Goal: Information Seeking & Learning: Learn about a topic

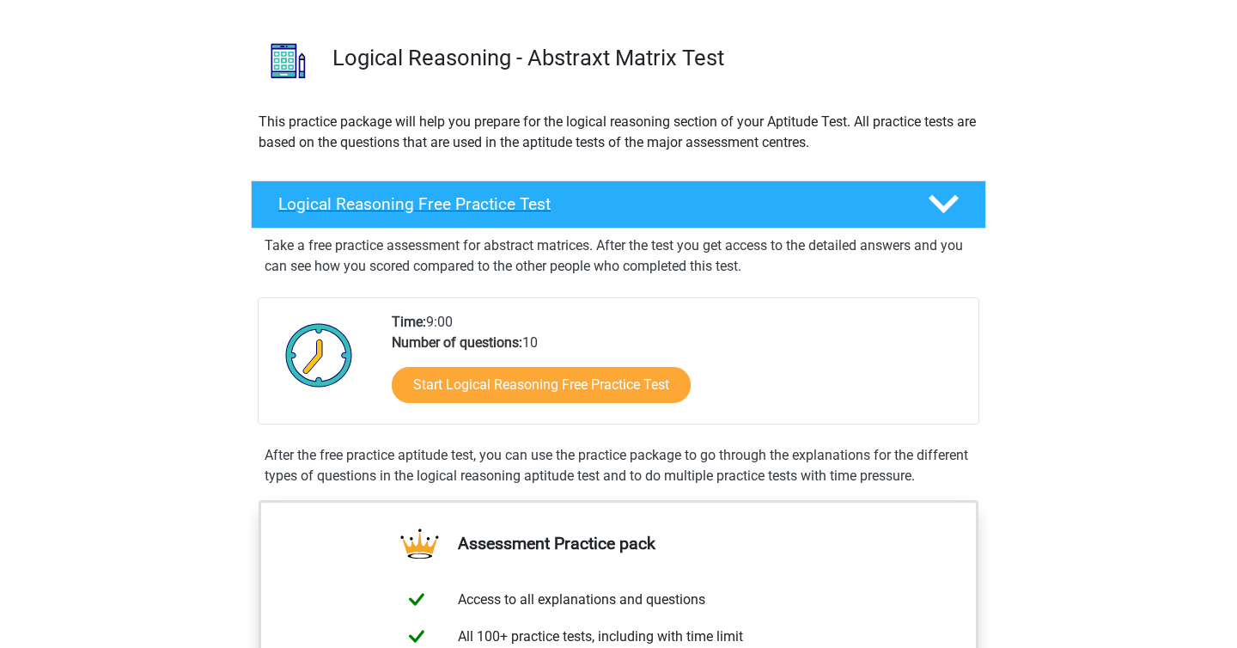
scroll to position [104, 0]
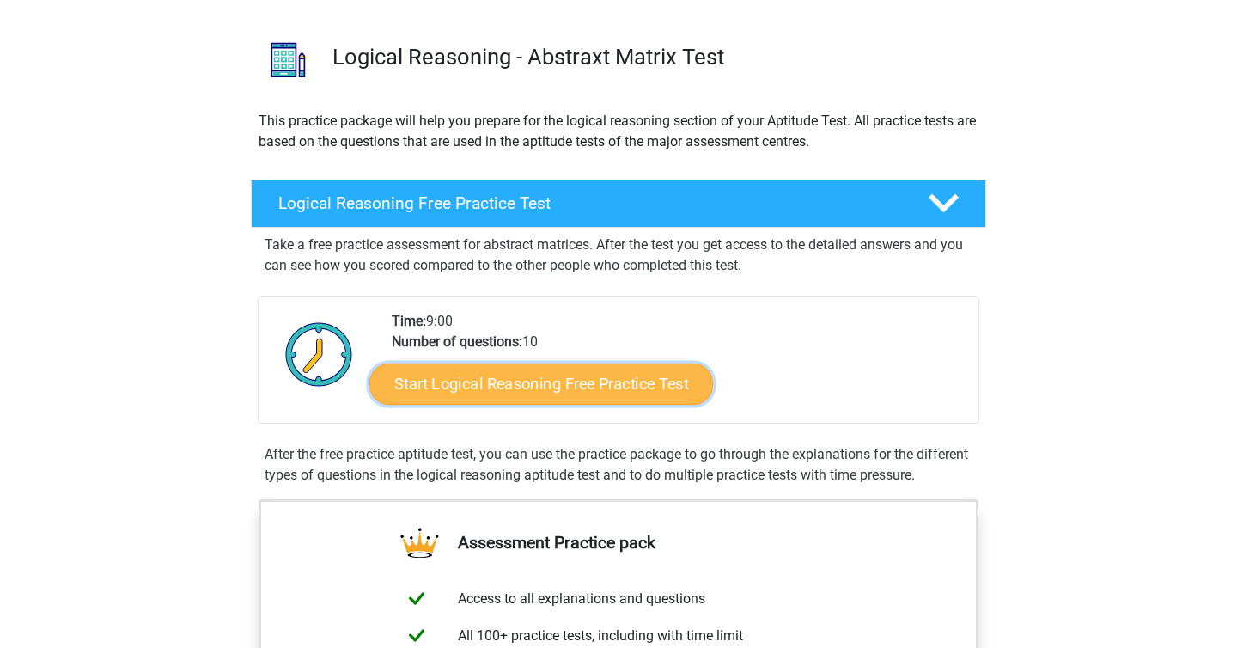
click at [516, 385] on link "Start Logical Reasoning Free Practice Test" at bounding box center [541, 383] width 344 height 41
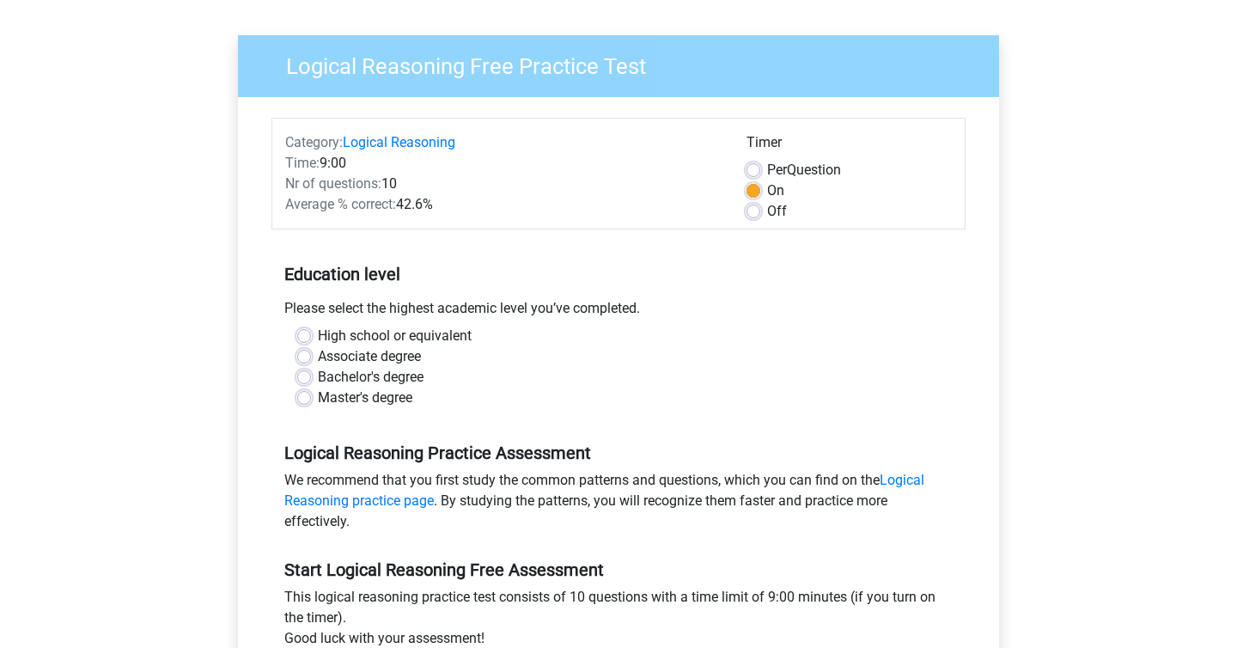
scroll to position [107, 0]
click at [318, 356] on label "Associate degree" at bounding box center [369, 355] width 103 height 21
click at [304, 356] on input "Associate degree" at bounding box center [304, 353] width 14 height 17
radio input "true"
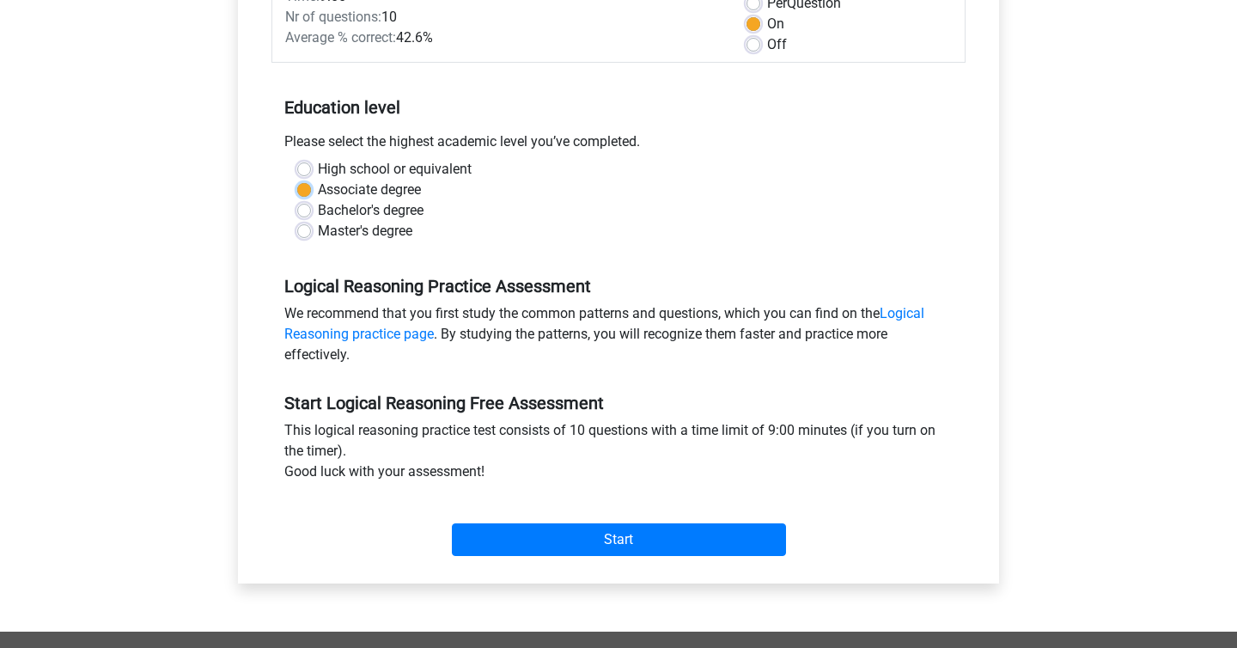
scroll to position [293, 0]
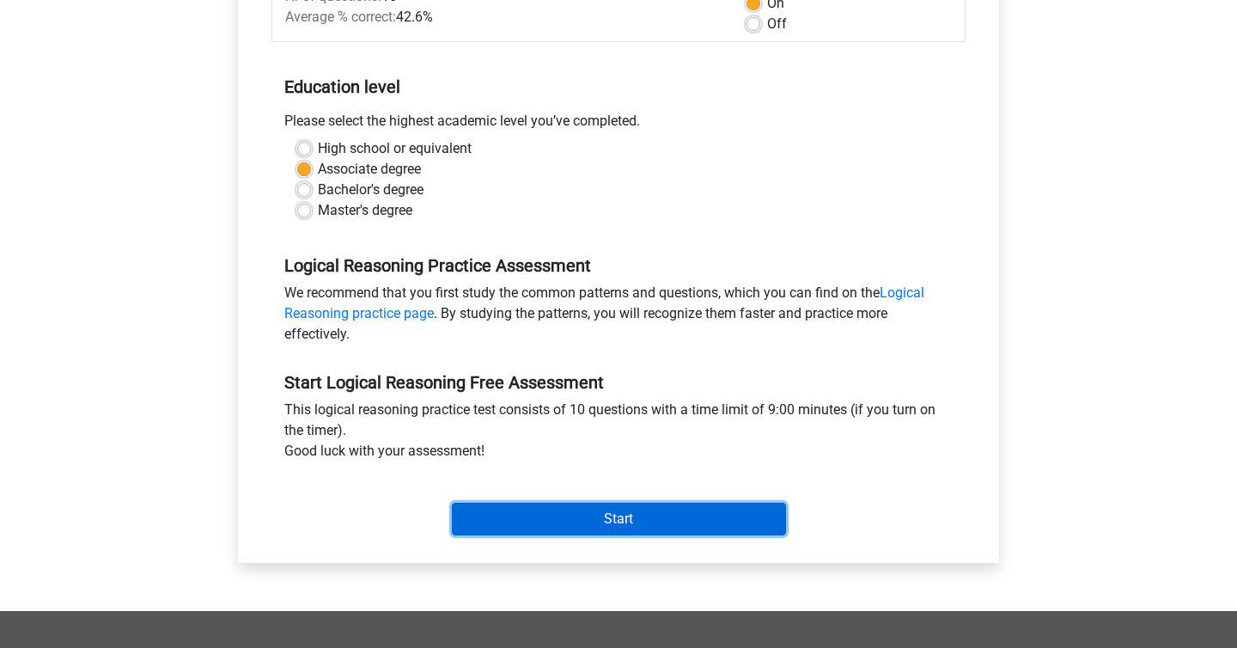
click at [557, 528] on input "Start" at bounding box center [619, 519] width 334 height 33
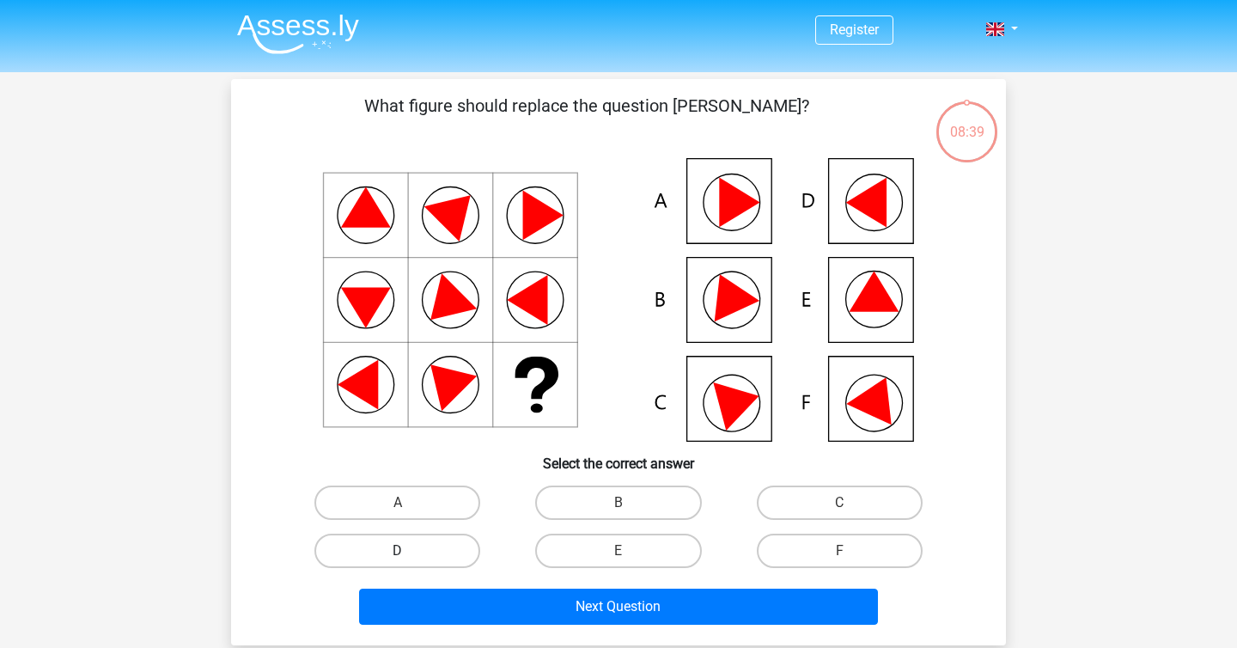
click at [391, 552] on label "D" at bounding box center [398, 551] width 166 height 34
click at [398, 552] on input "D" at bounding box center [403, 556] width 11 height 11
radio input "true"
click at [439, 502] on label "A" at bounding box center [398, 503] width 166 height 34
click at [409, 503] on input "A" at bounding box center [403, 508] width 11 height 11
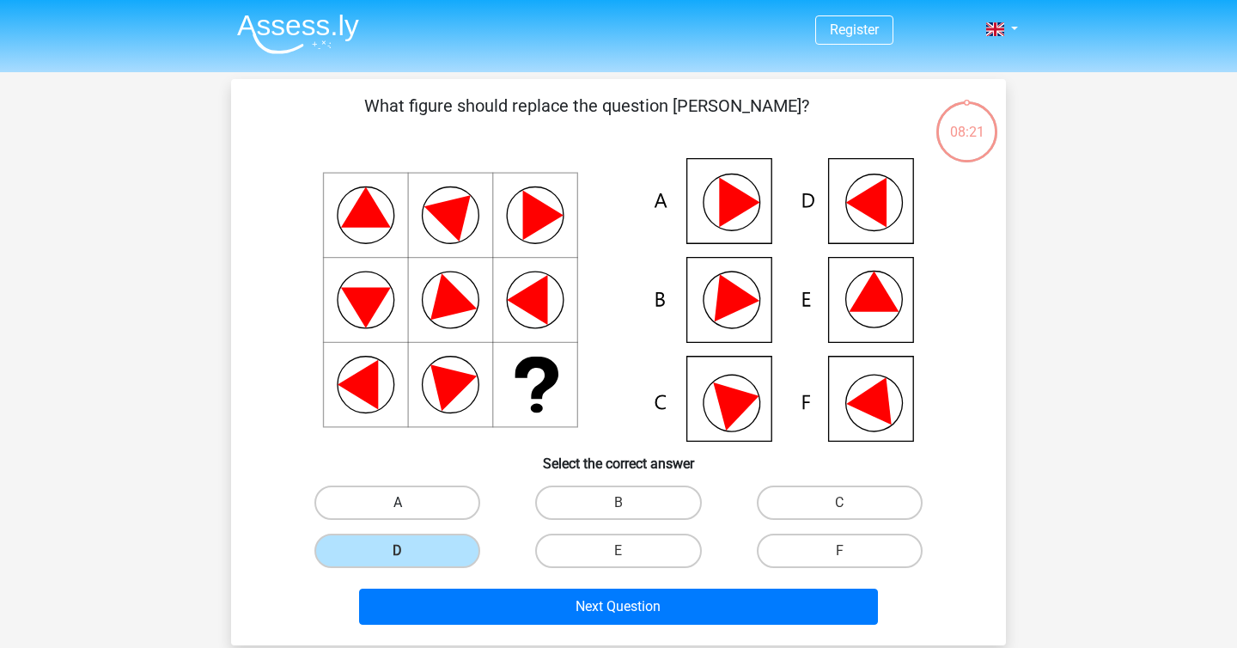
radio input "true"
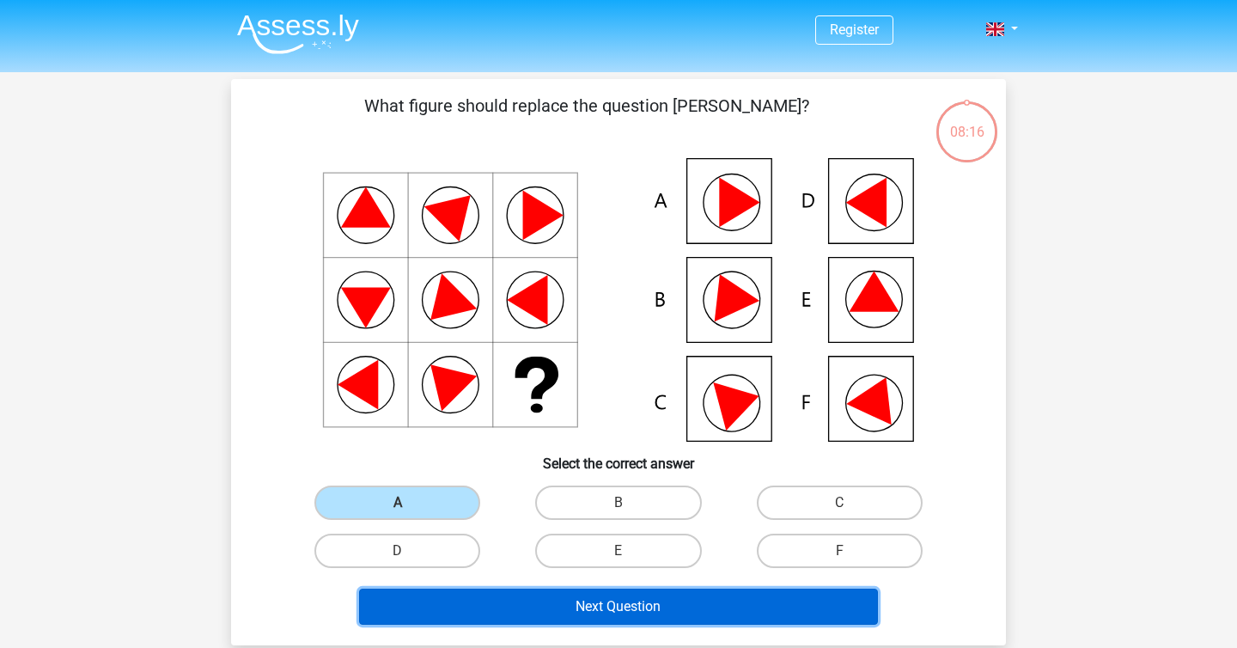
click at [510, 605] on button "Next Question" at bounding box center [619, 607] width 520 height 36
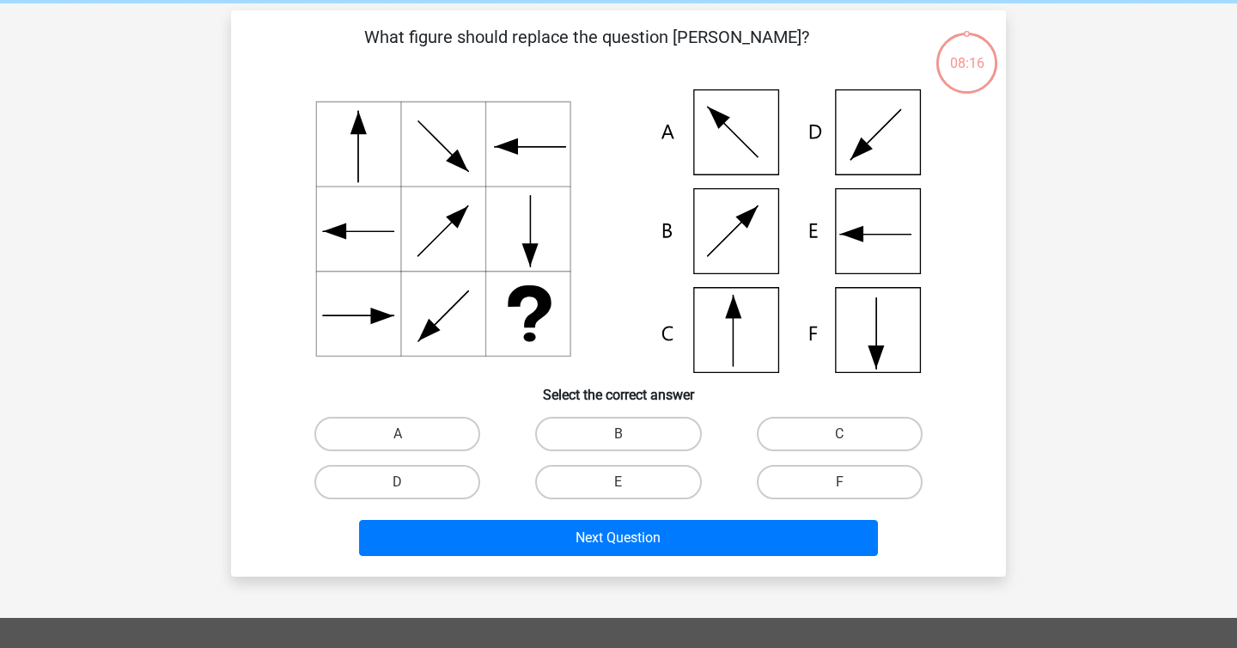
scroll to position [79, 0]
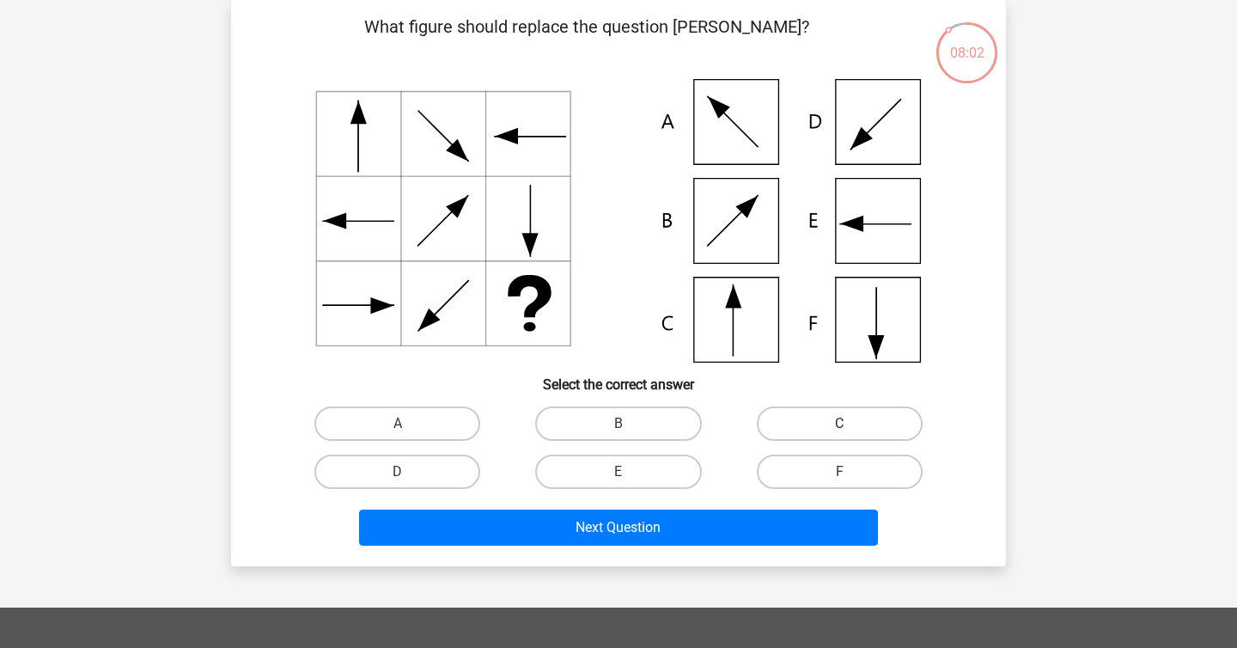
click at [821, 424] on label "C" at bounding box center [840, 423] width 166 height 34
click at [840, 424] on input "C" at bounding box center [845, 429] width 11 height 11
radio input "true"
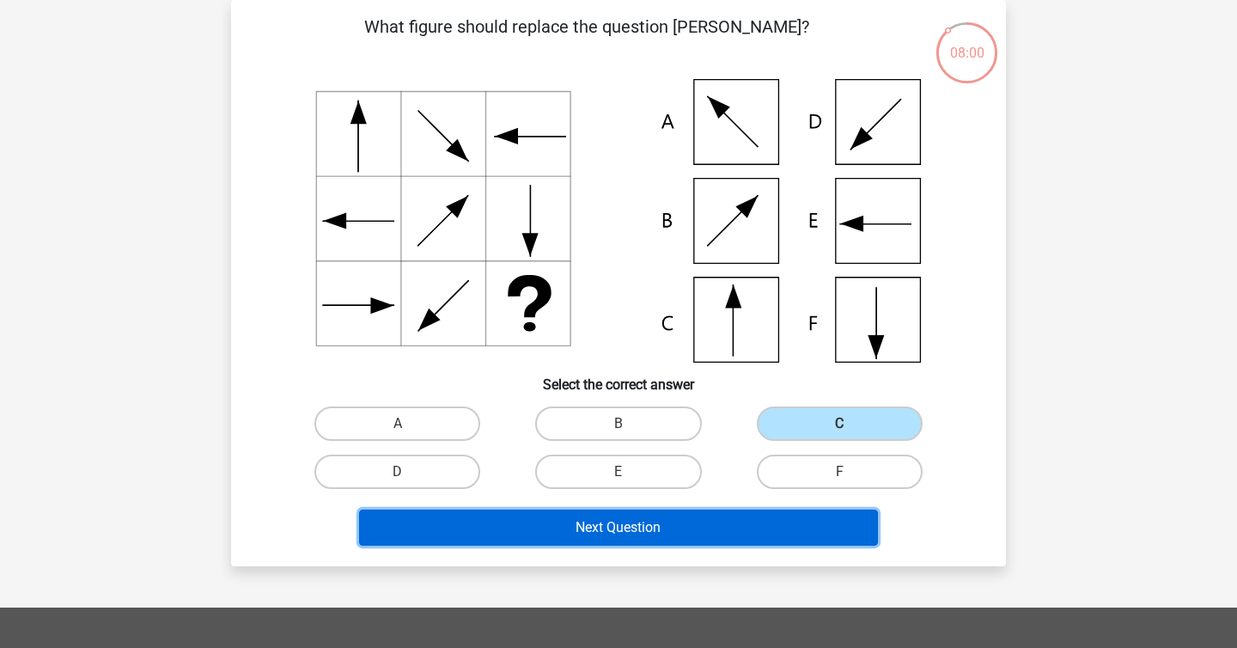
click at [583, 529] on button "Next Question" at bounding box center [619, 528] width 520 height 36
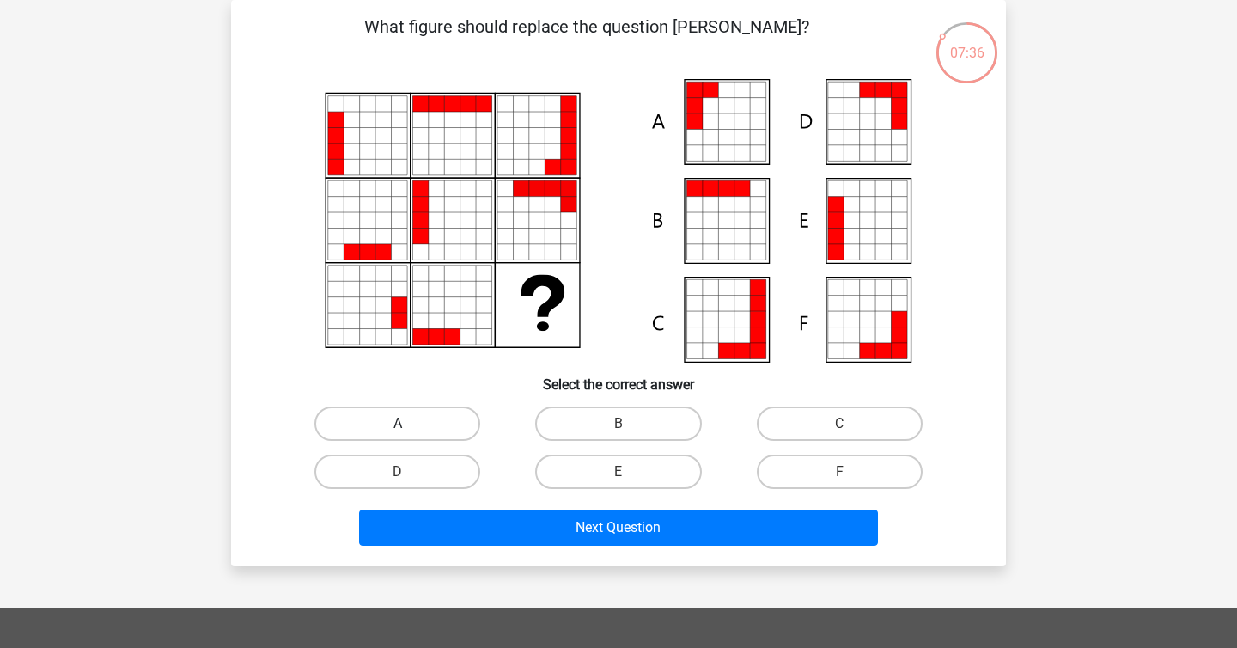
click at [433, 411] on label "A" at bounding box center [398, 423] width 166 height 34
click at [409, 424] on input "A" at bounding box center [403, 429] width 11 height 11
radio input "true"
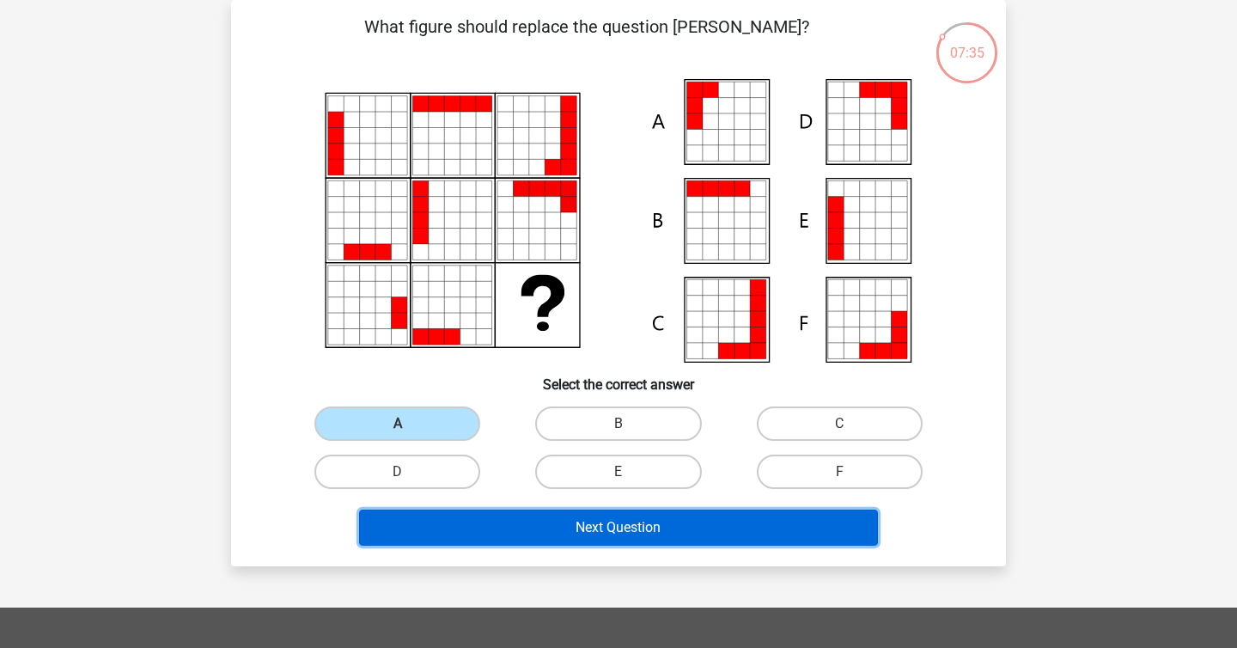
click at [486, 534] on button "Next Question" at bounding box center [619, 528] width 520 height 36
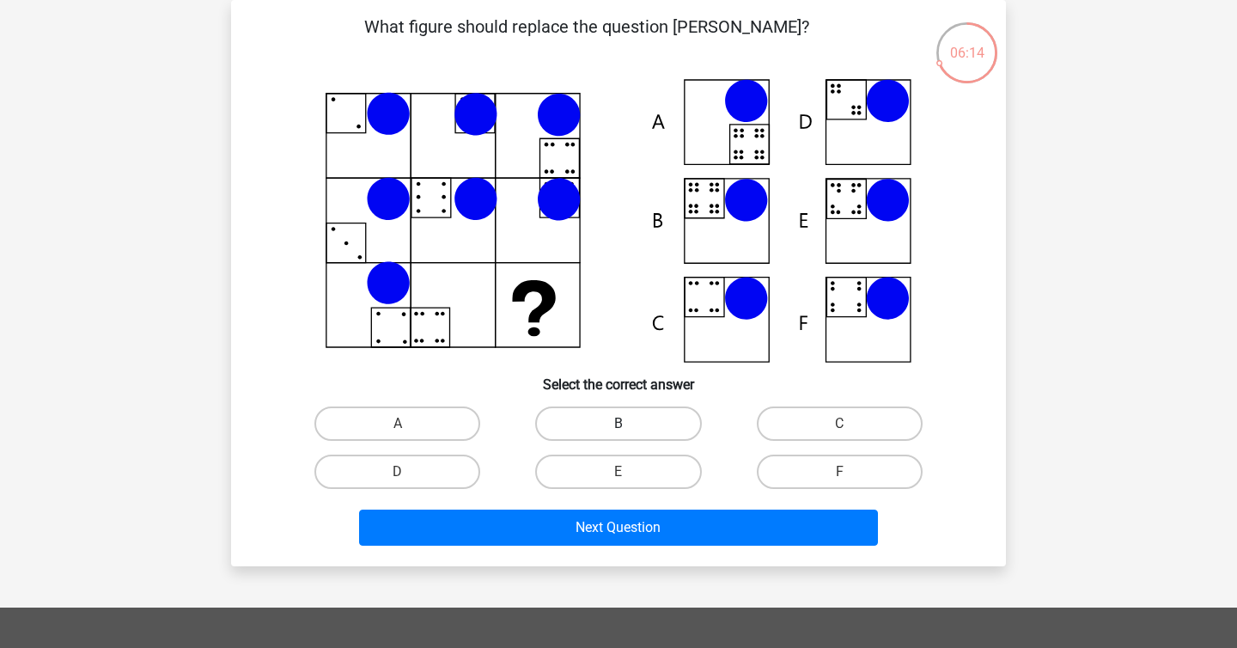
click at [623, 417] on label "B" at bounding box center [618, 423] width 166 height 34
click at [623, 424] on input "B" at bounding box center [624, 429] width 11 height 11
radio input "true"
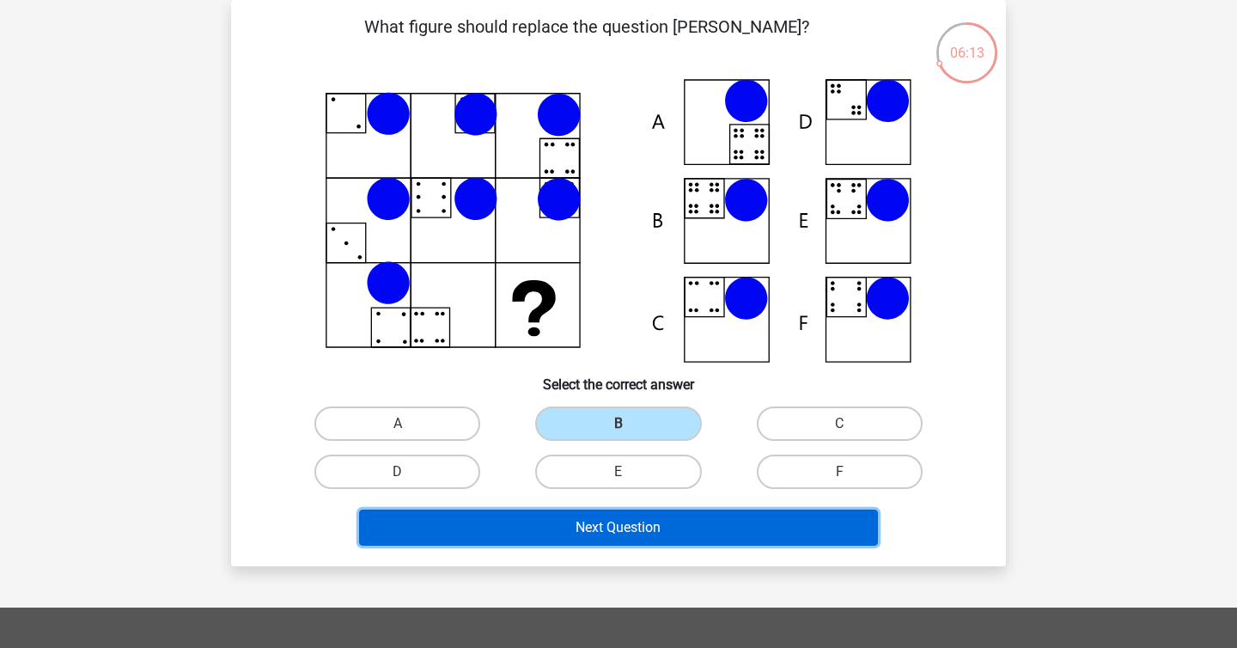
click at [547, 535] on button "Next Question" at bounding box center [619, 528] width 520 height 36
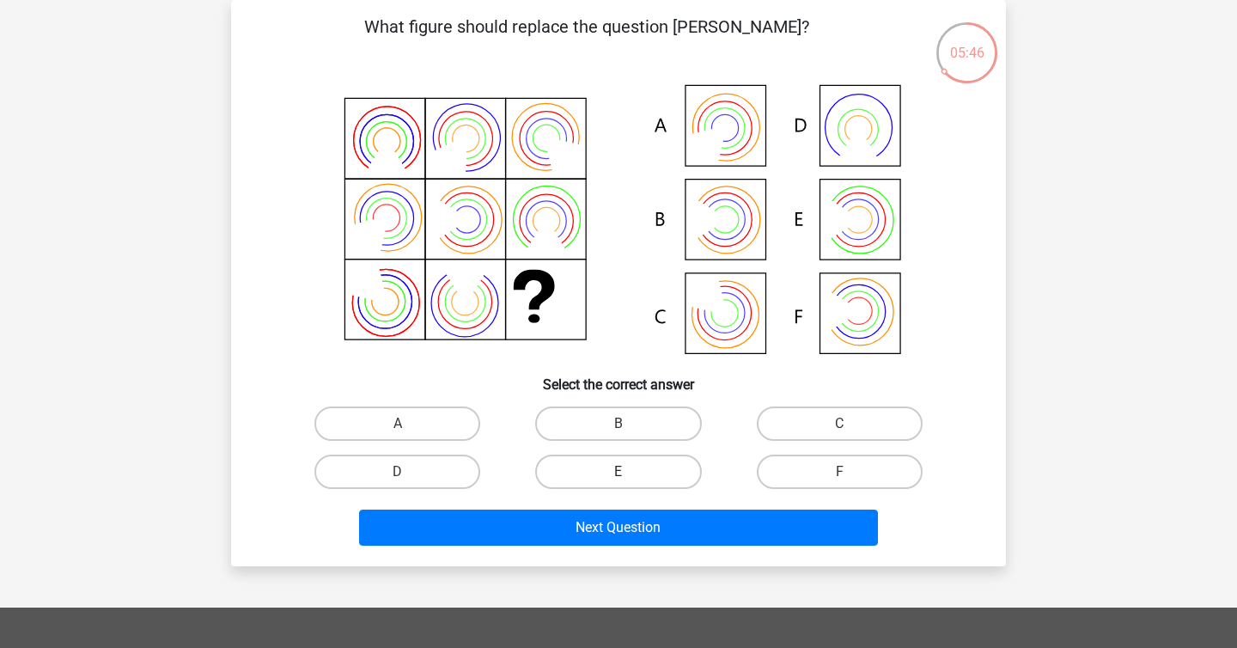
click at [633, 463] on label "E" at bounding box center [618, 472] width 166 height 34
click at [630, 472] on input "E" at bounding box center [624, 477] width 11 height 11
radio input "true"
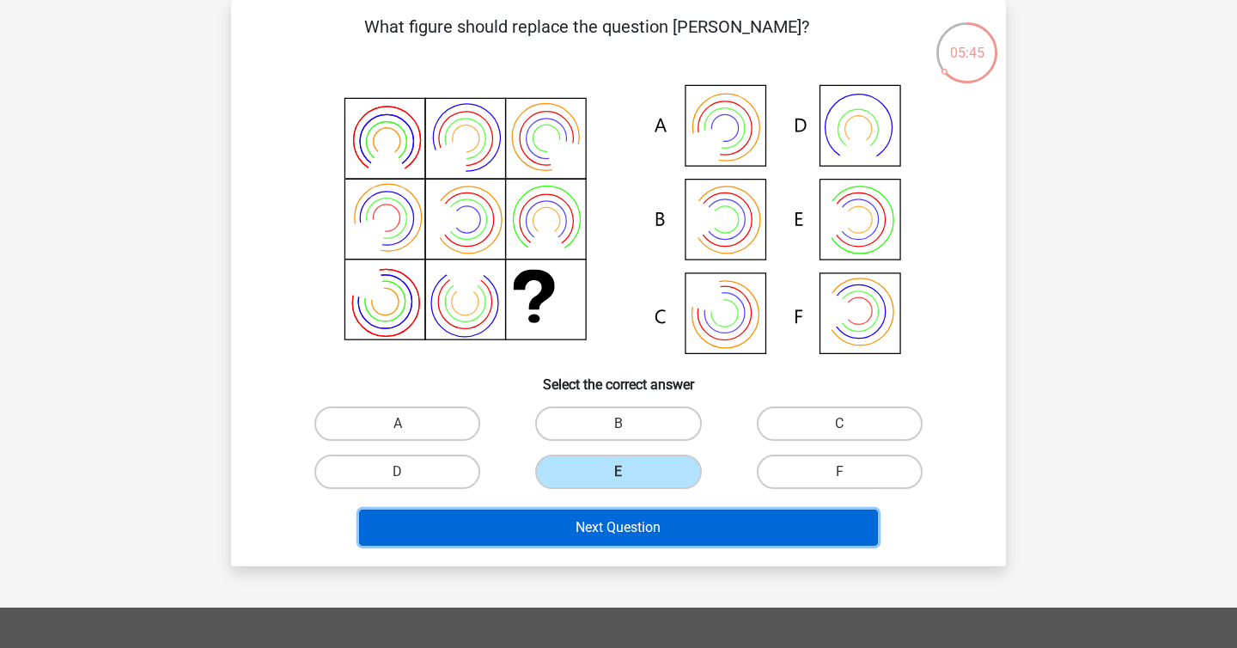
click at [615, 520] on button "Next Question" at bounding box center [619, 528] width 520 height 36
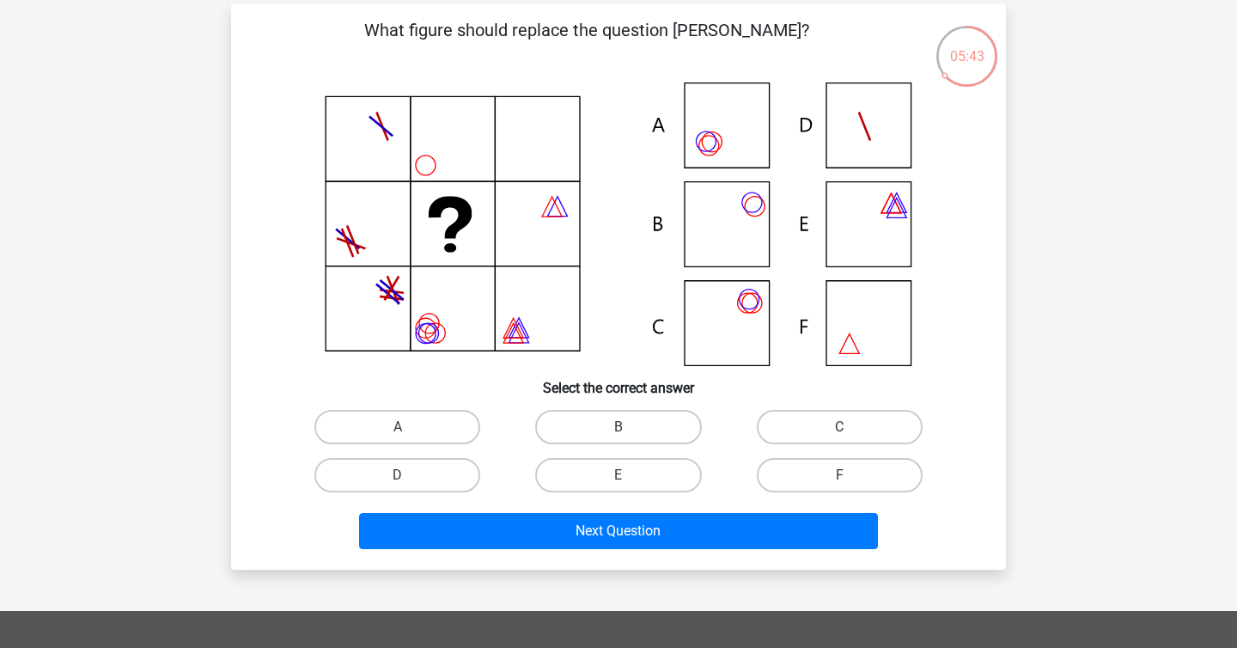
scroll to position [69, 0]
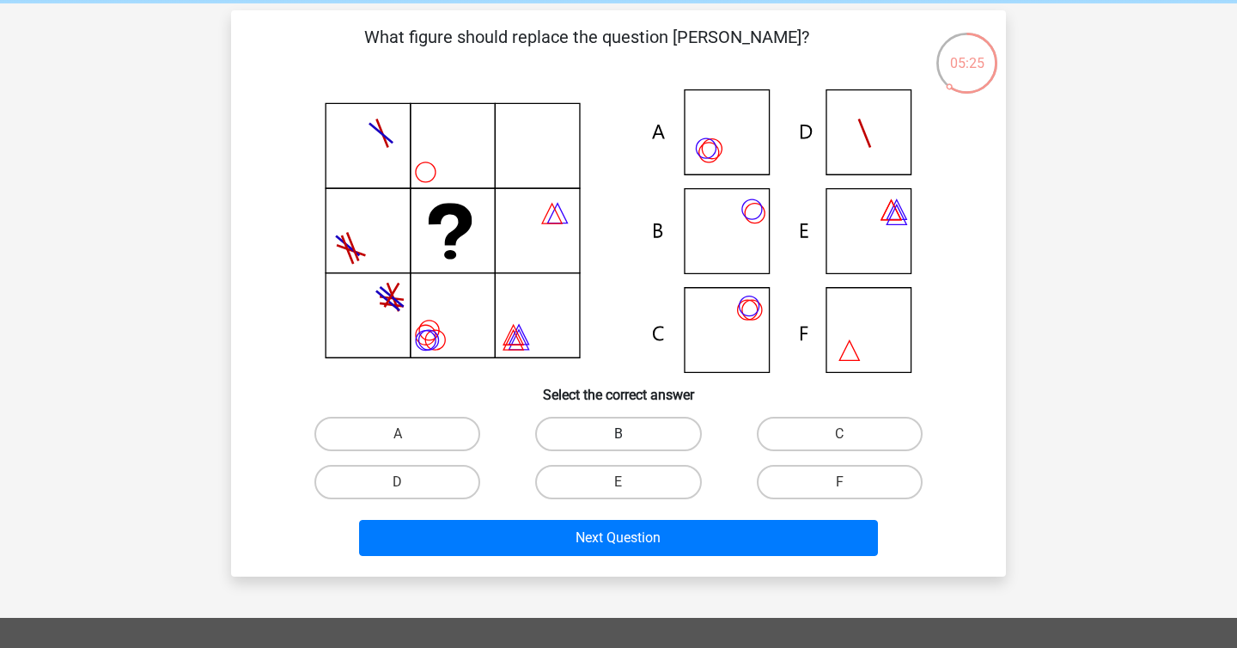
click at [609, 450] on label "B" at bounding box center [618, 434] width 166 height 34
click at [619, 445] on input "B" at bounding box center [624, 439] width 11 height 11
radio input "true"
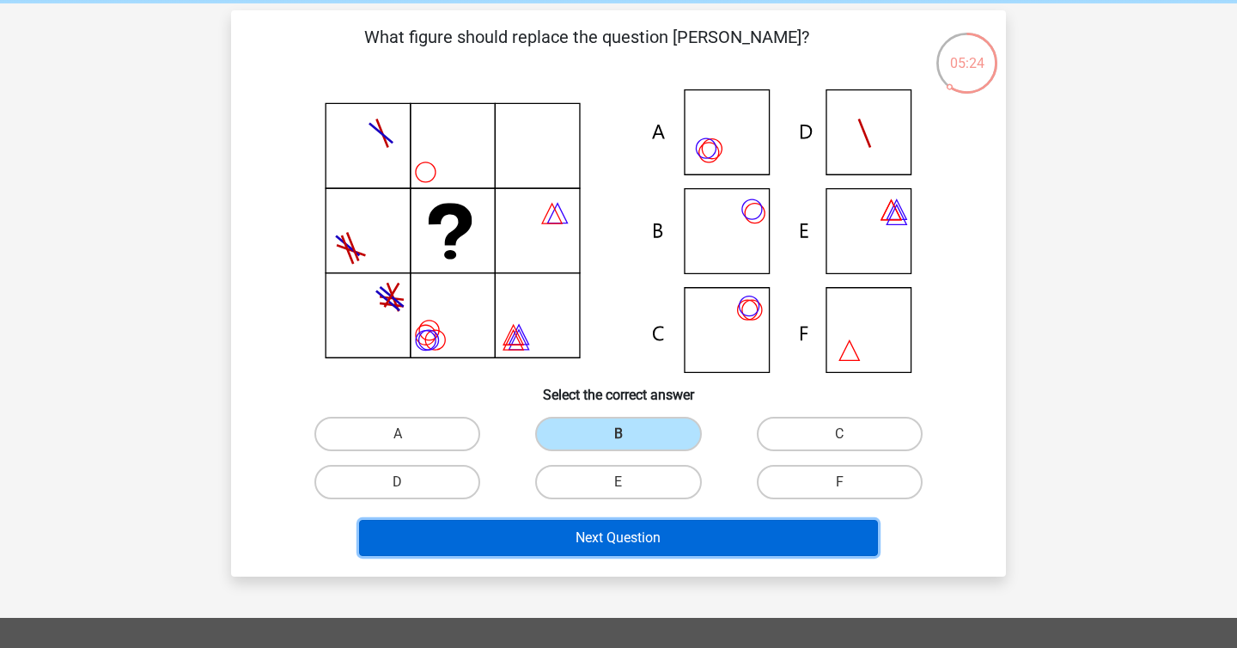
click at [544, 536] on button "Next Question" at bounding box center [619, 538] width 520 height 36
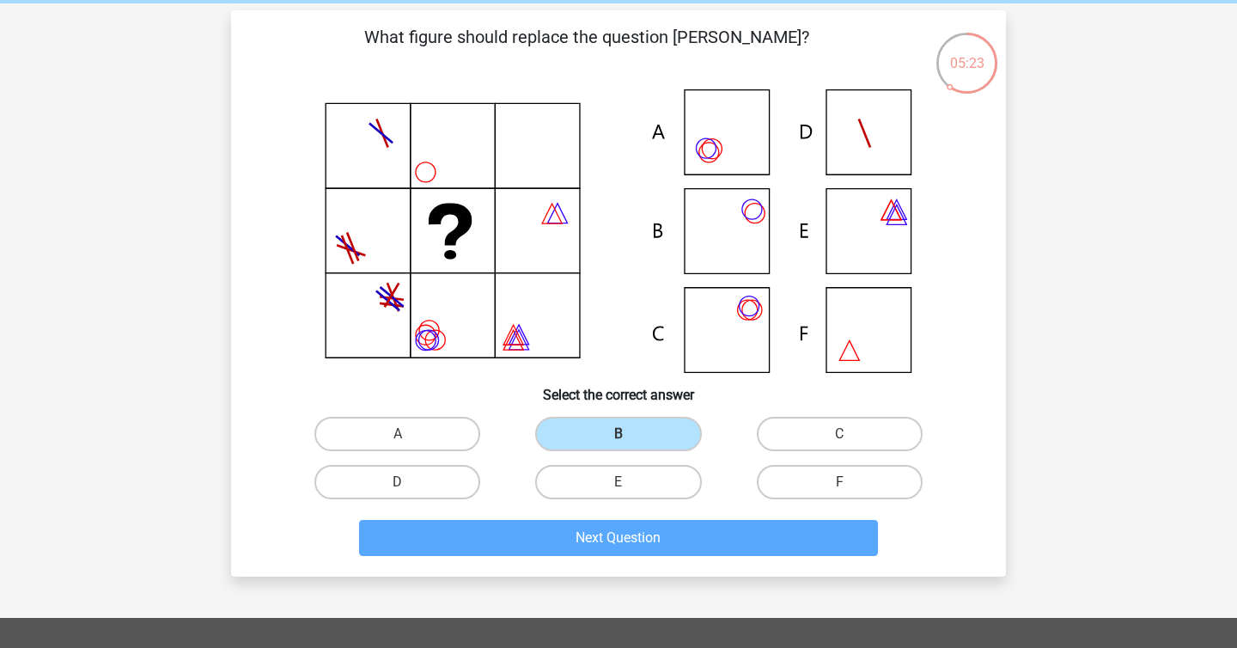
scroll to position [79, 0]
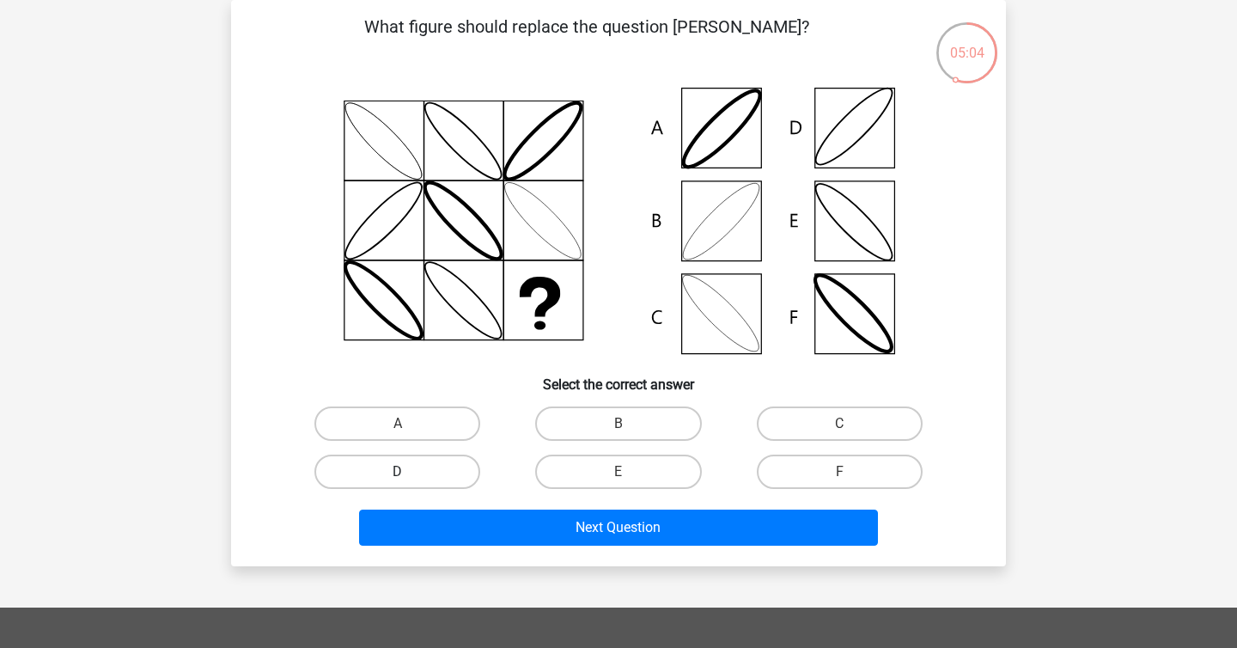
click at [444, 473] on label "D" at bounding box center [398, 472] width 166 height 34
click at [409, 473] on input "D" at bounding box center [403, 477] width 11 height 11
radio input "true"
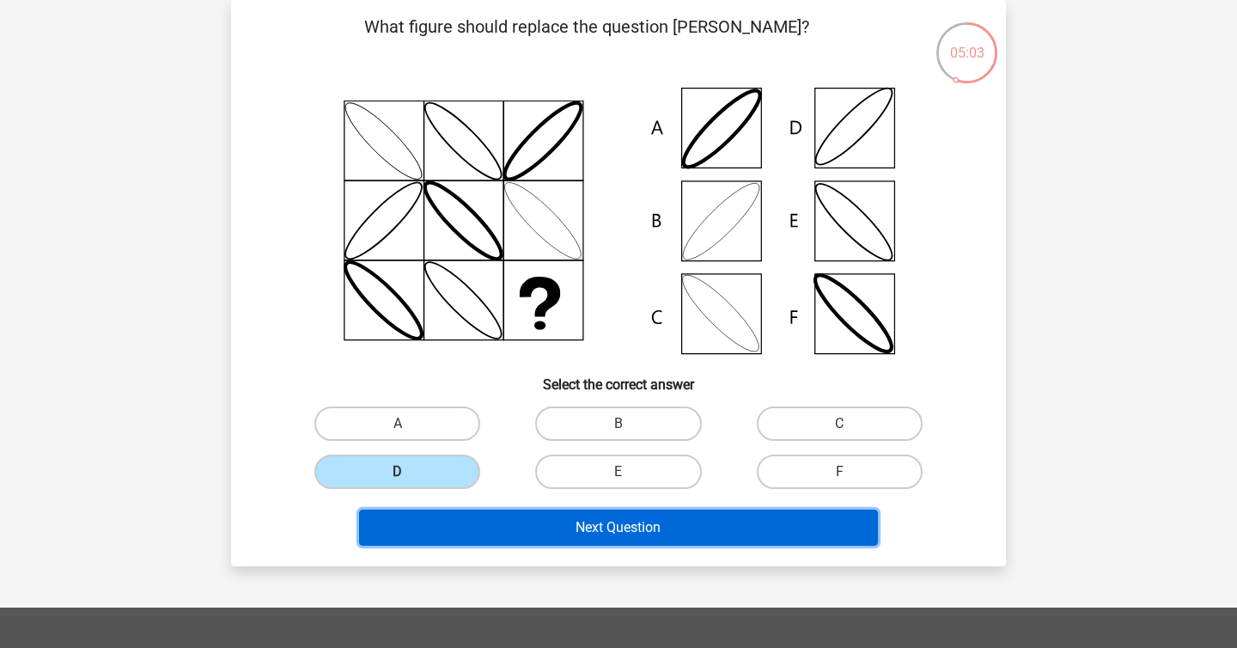
click at [479, 530] on button "Next Question" at bounding box center [619, 528] width 520 height 36
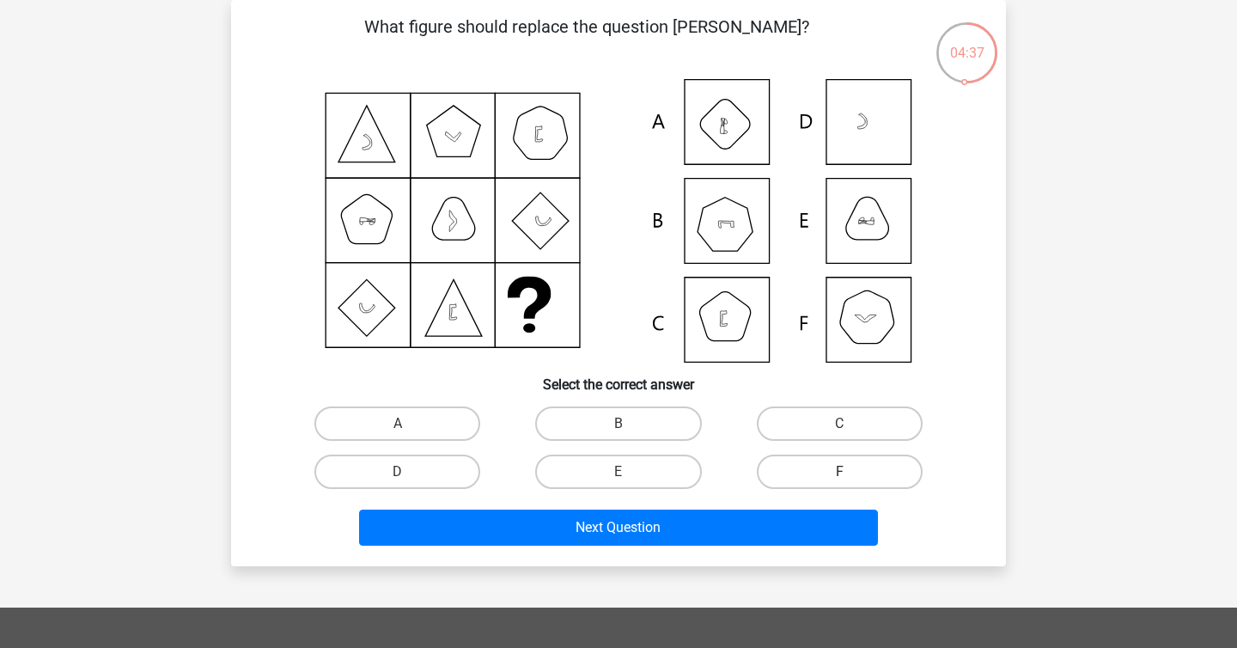
click at [805, 479] on label "F" at bounding box center [840, 472] width 166 height 34
click at [840, 479] on input "F" at bounding box center [845, 477] width 11 height 11
radio input "true"
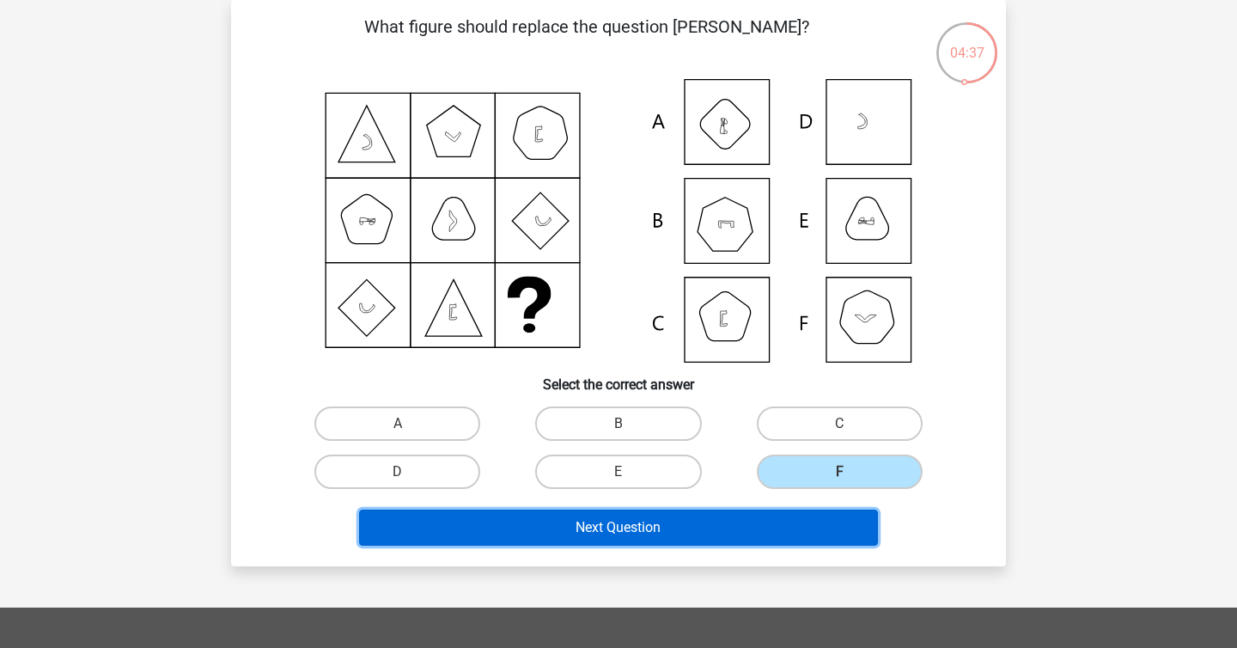
click at [705, 530] on button "Next Question" at bounding box center [619, 528] width 520 height 36
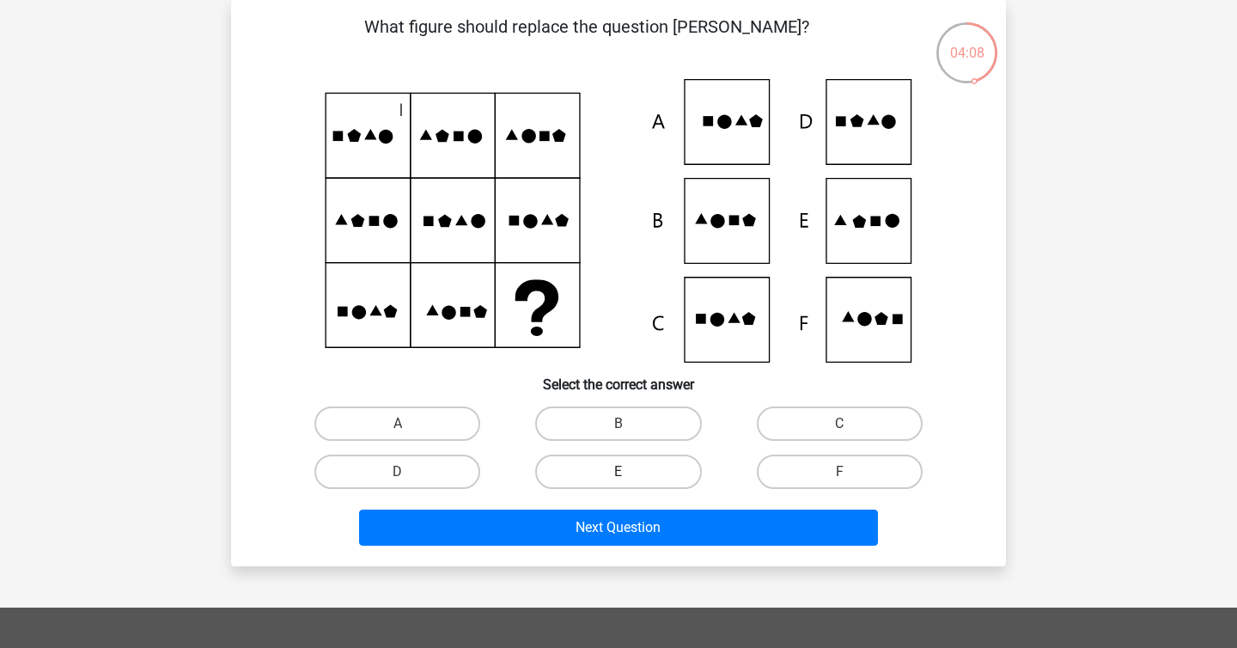
click at [615, 464] on label "E" at bounding box center [618, 472] width 166 height 34
click at [619, 472] on input "E" at bounding box center [624, 477] width 11 height 11
radio input "true"
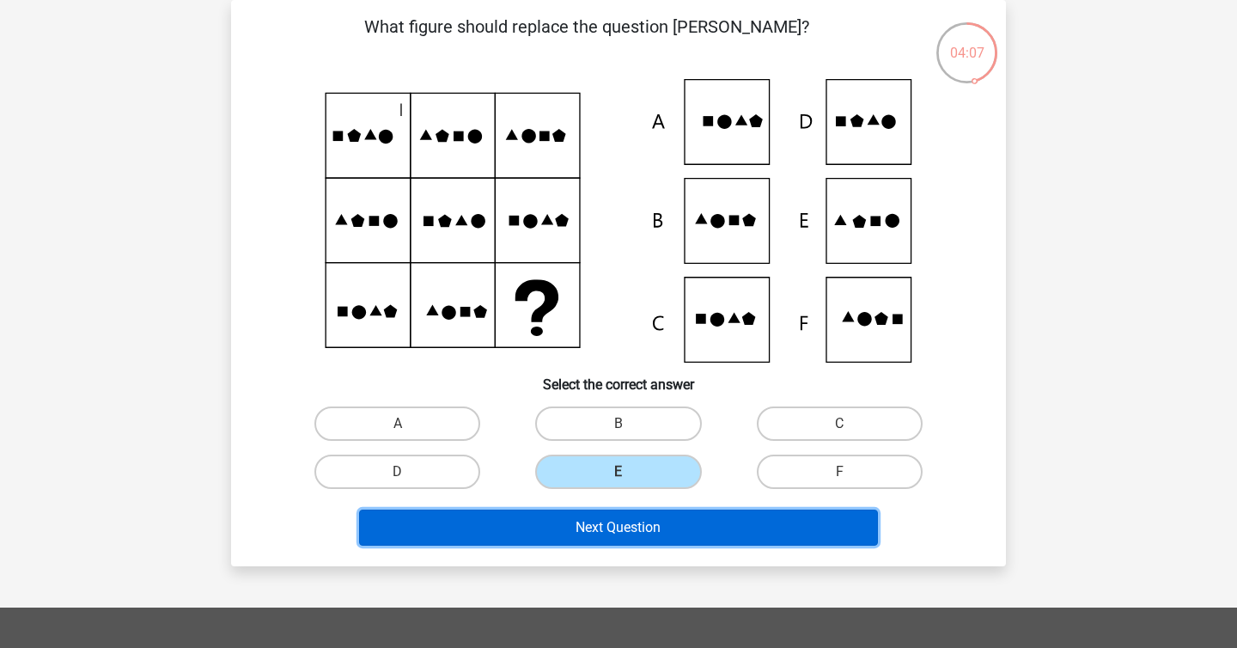
click at [623, 523] on button "Next Question" at bounding box center [619, 528] width 520 height 36
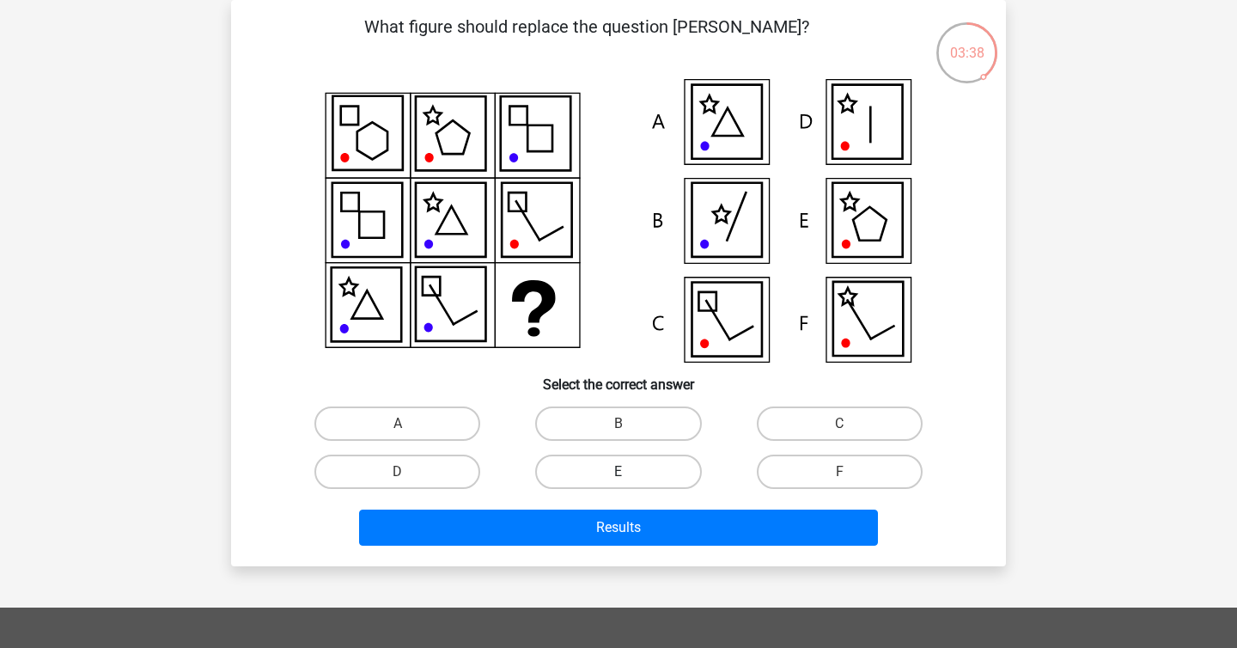
click at [596, 461] on label "E" at bounding box center [618, 472] width 166 height 34
click at [619, 472] on input "E" at bounding box center [624, 477] width 11 height 11
radio input "true"
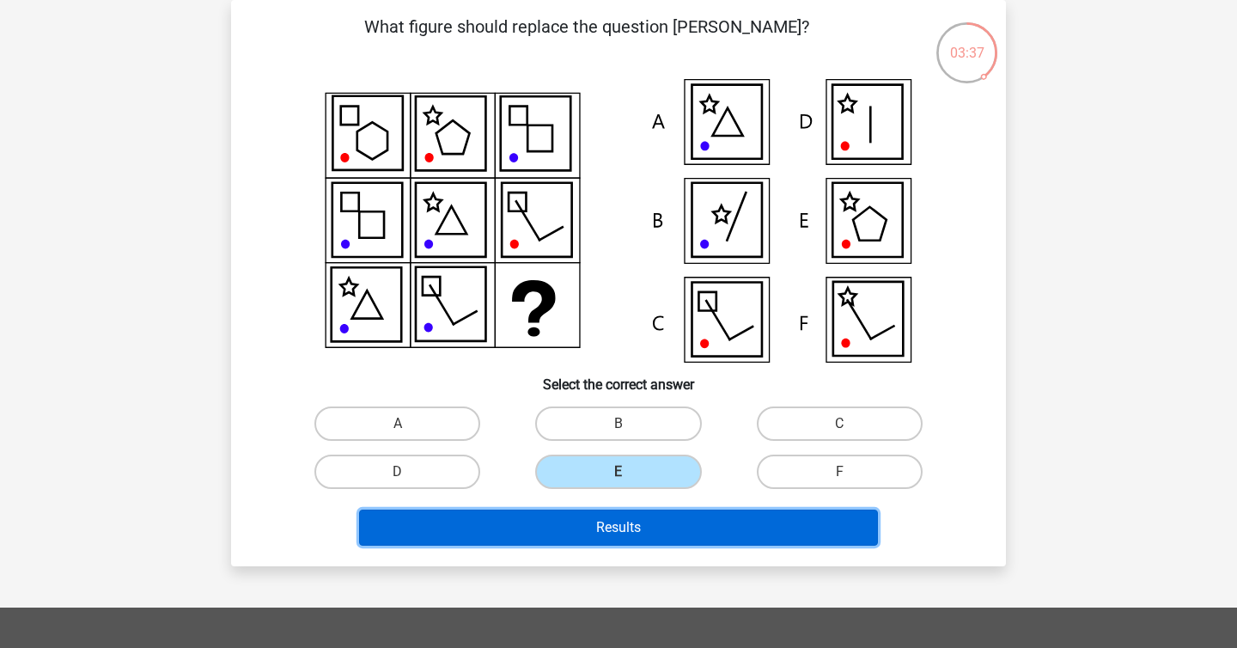
click at [595, 527] on button "Results" at bounding box center [619, 528] width 520 height 36
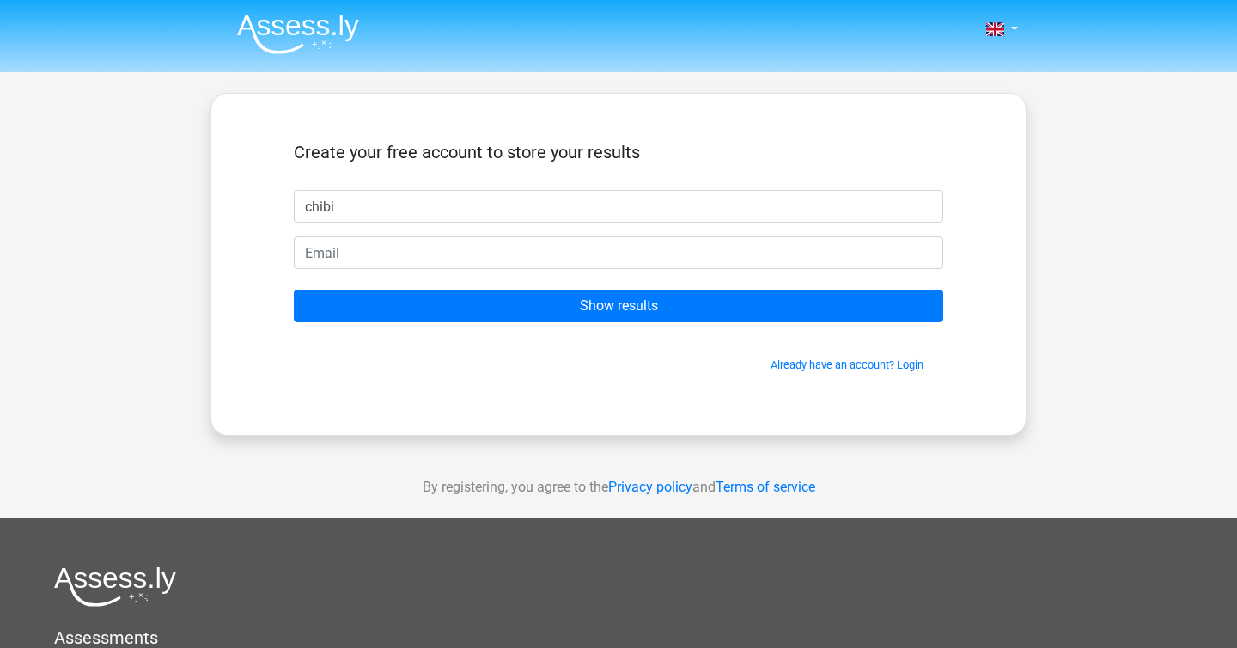
type input "chibi"
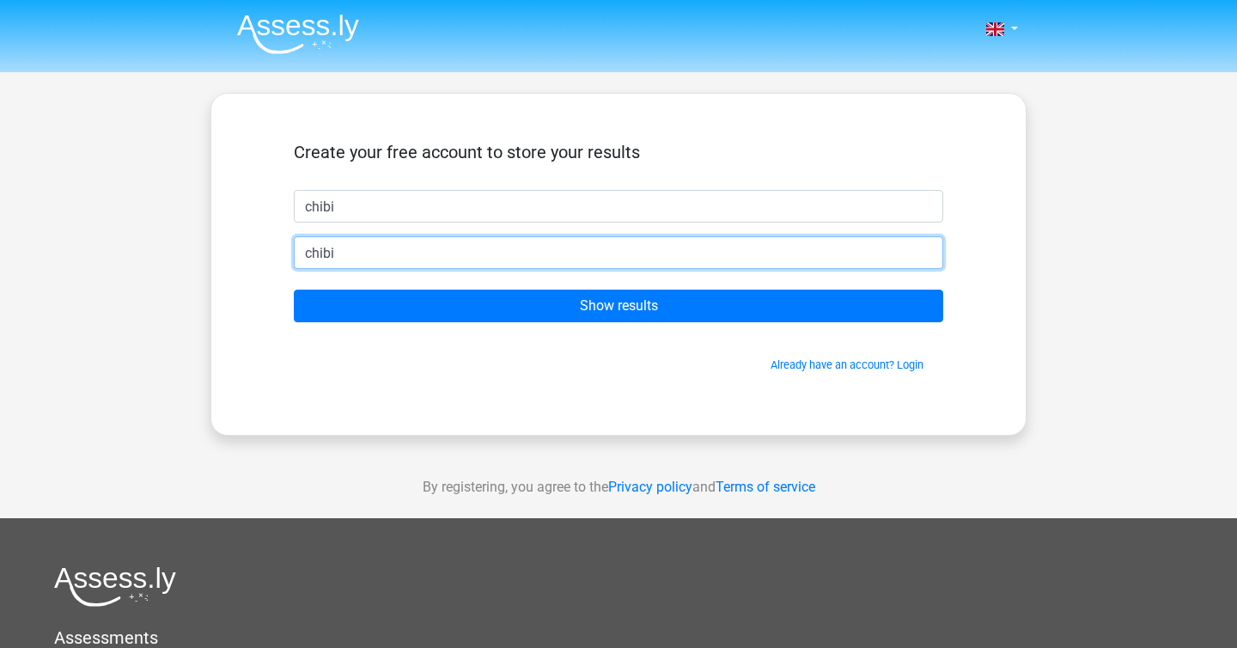
type input "chibi.anward@icloud.com"
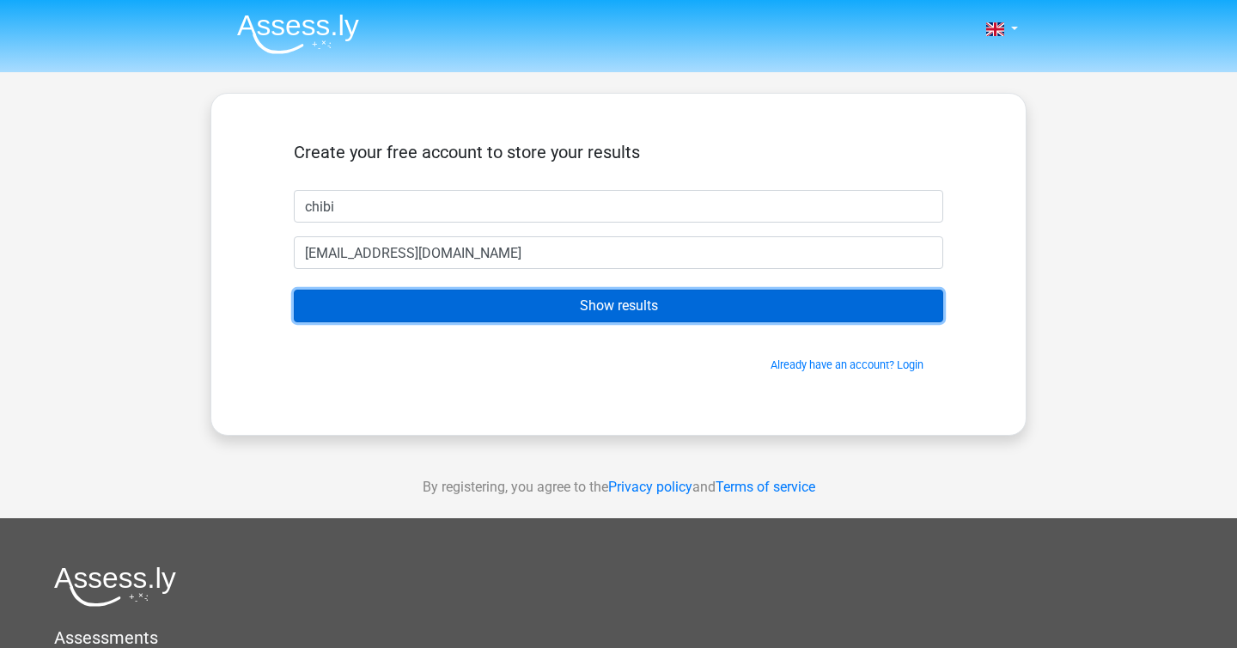
click at [548, 316] on input "Show results" at bounding box center [619, 306] width 650 height 33
click at [631, 305] on input "Show results" at bounding box center [619, 306] width 650 height 33
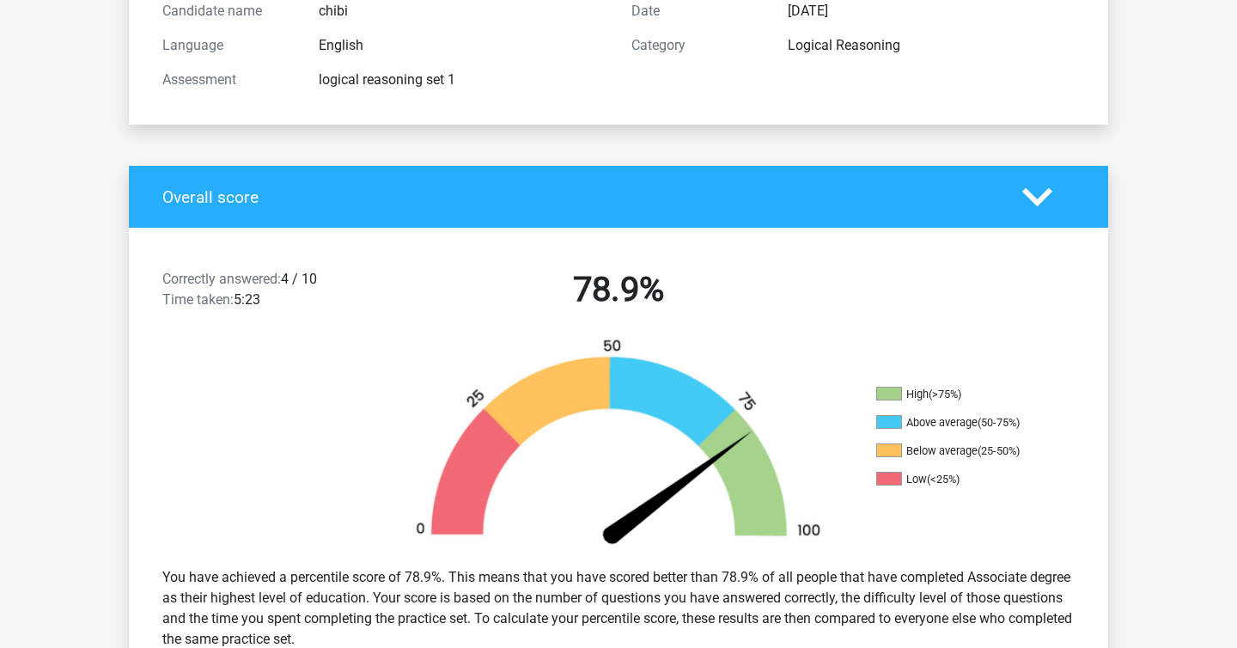
scroll to position [214, 0]
